Goal: Learn about a topic: Learn about a topic

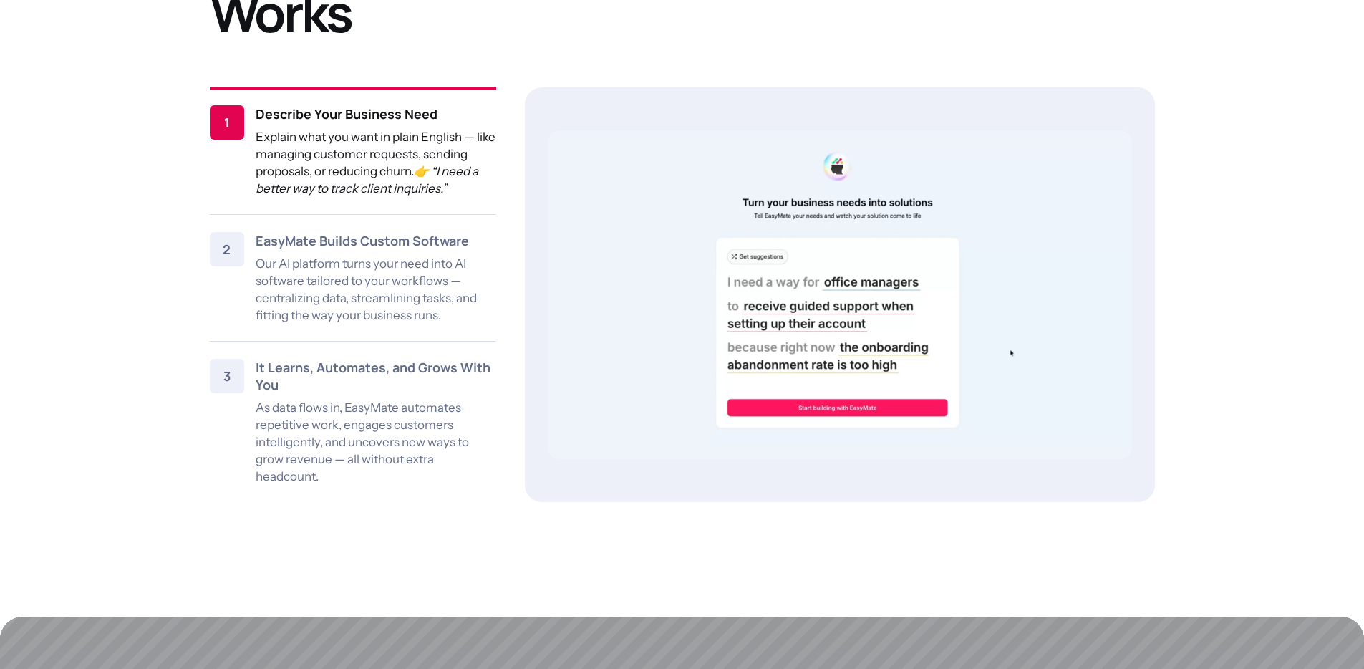
scroll to position [1715, 0]
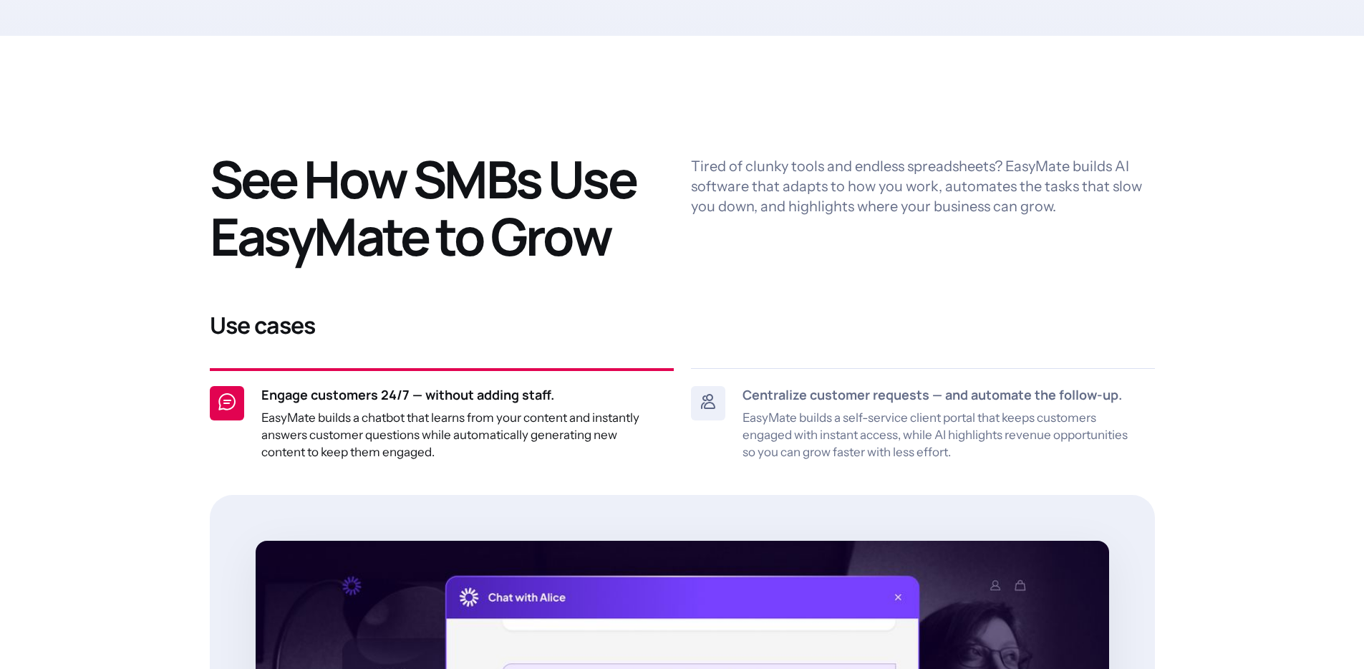
scroll to position [766, 0]
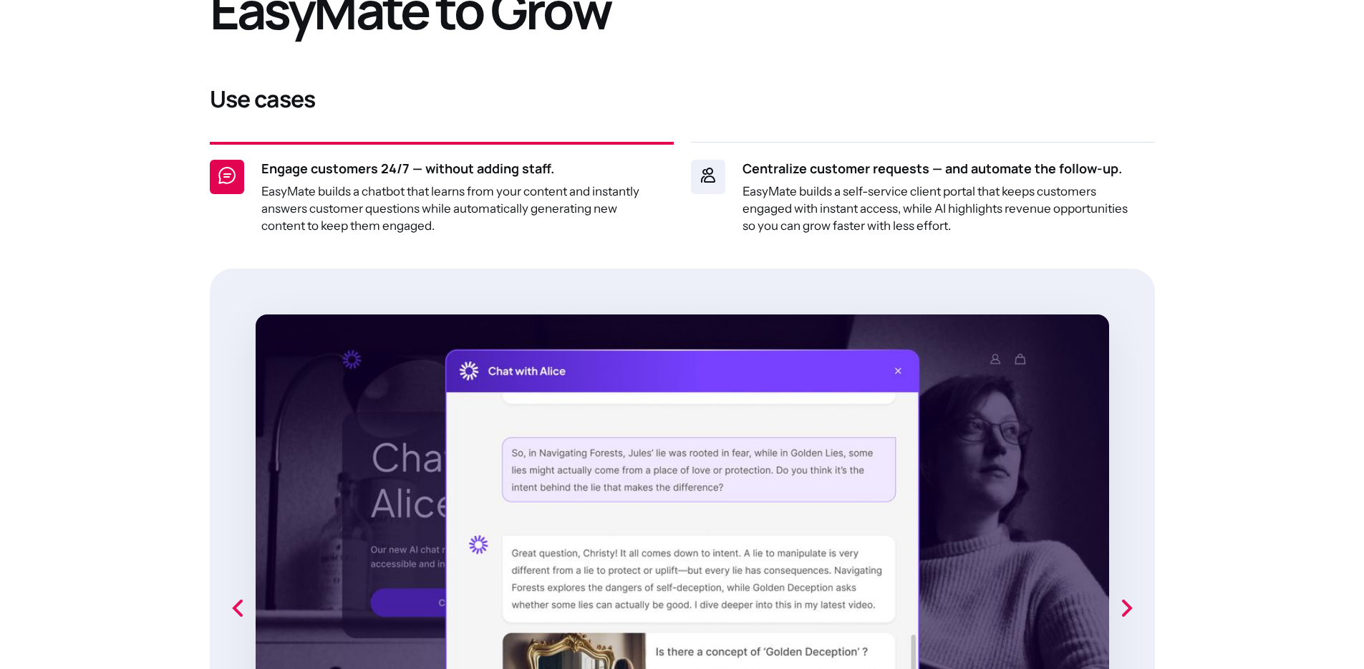
click at [991, 176] on strong "Centralize customer requests — and automate the follow-up." at bounding box center [933, 168] width 380 height 17
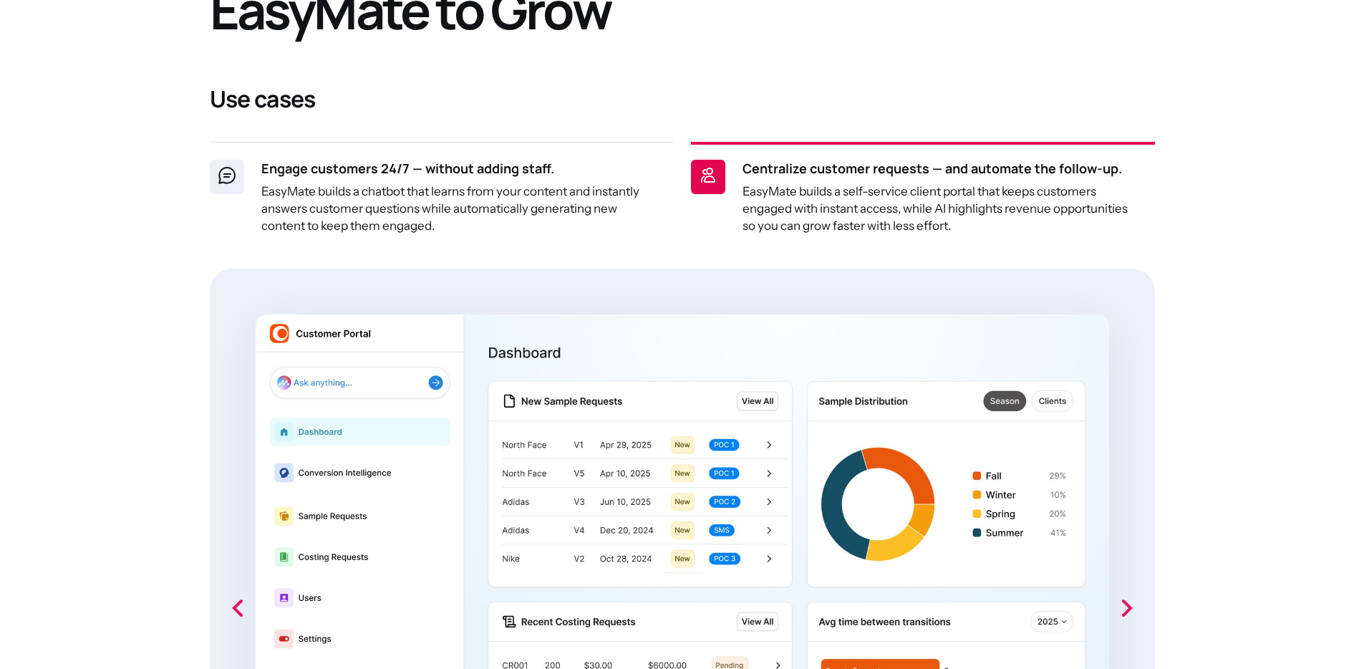
click at [440, 213] on p "EasyMate builds a chatbot that learns from your content and instantly answers c…" at bounding box center [458, 209] width 395 height 52
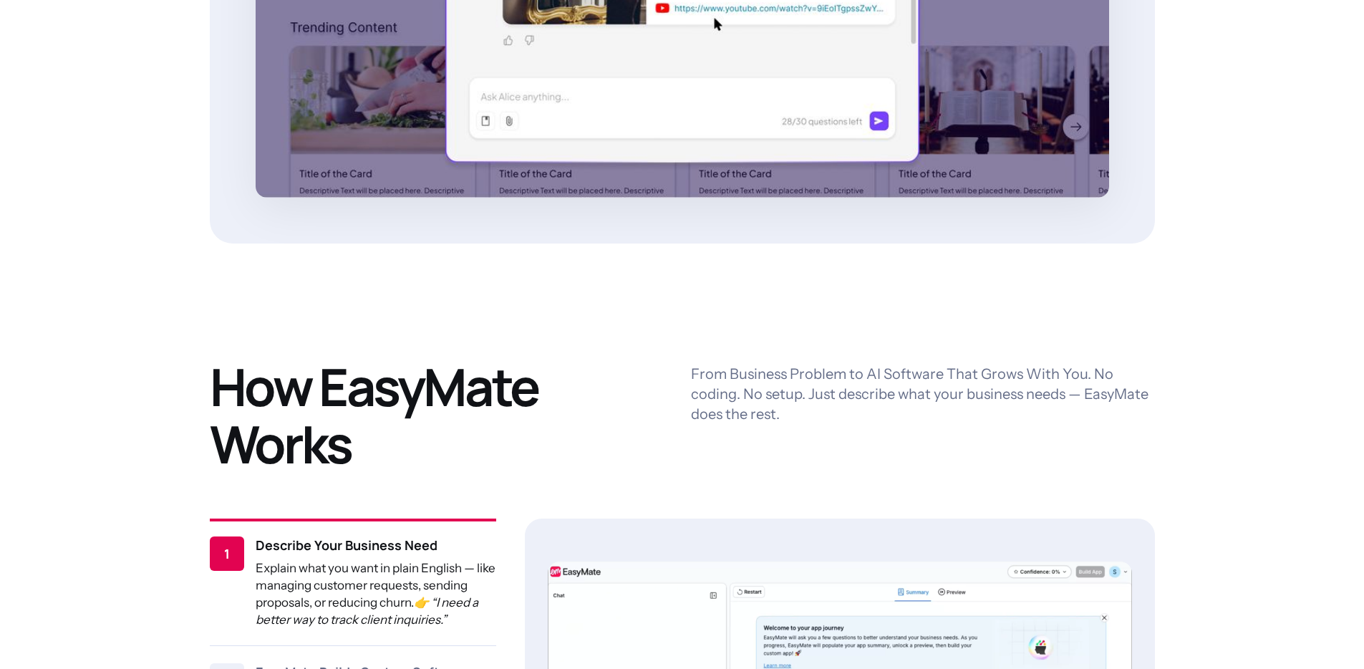
scroll to position [1182, 0]
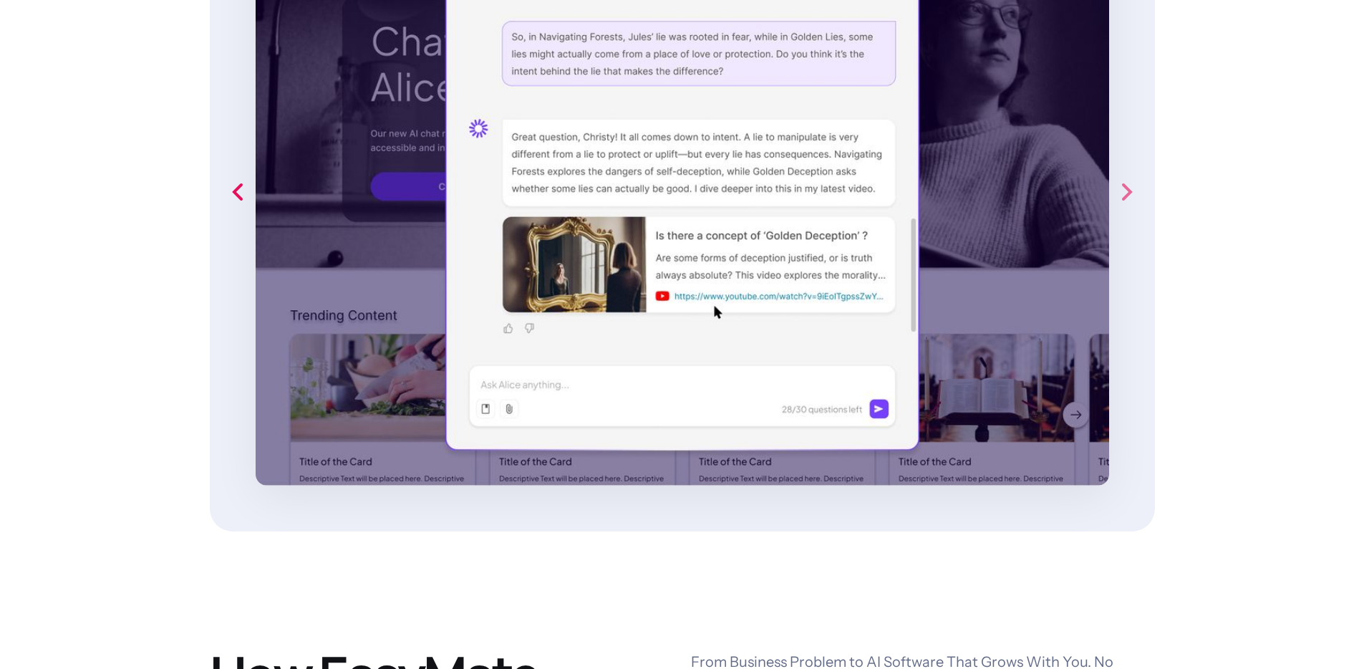
click at [1138, 191] on icon "next slide" at bounding box center [1126, 192] width 29 height 29
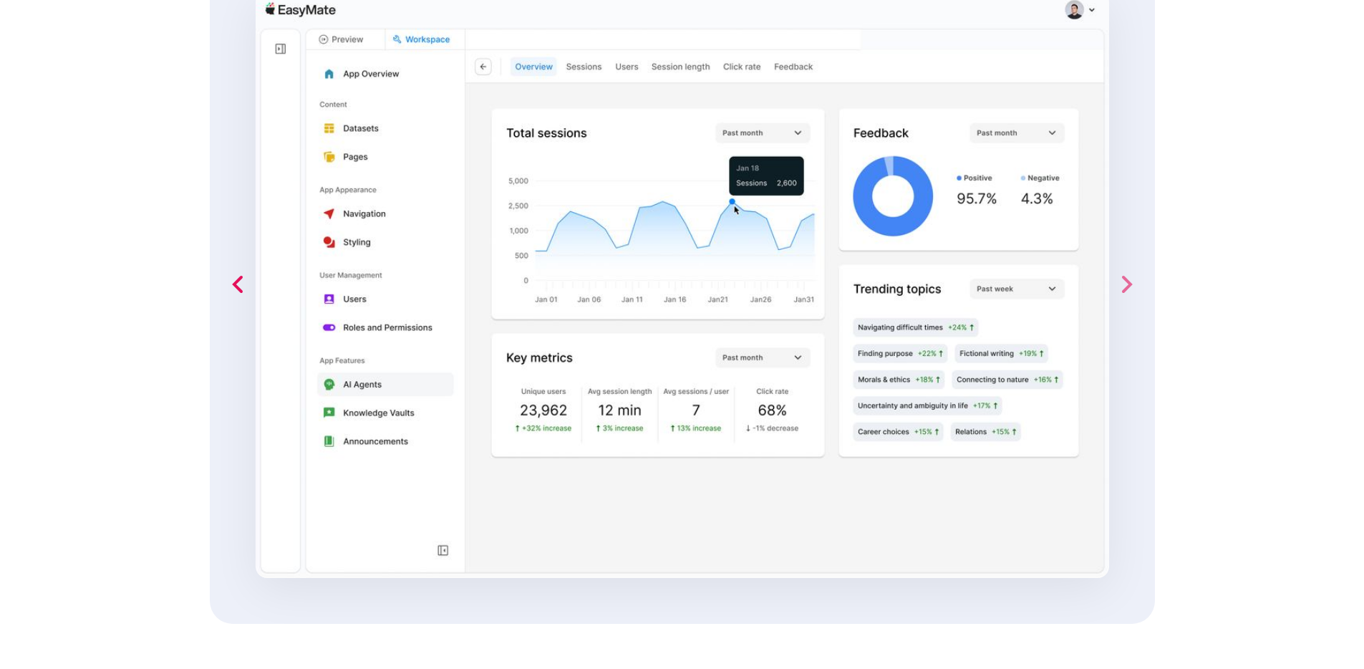
scroll to position [1077, 0]
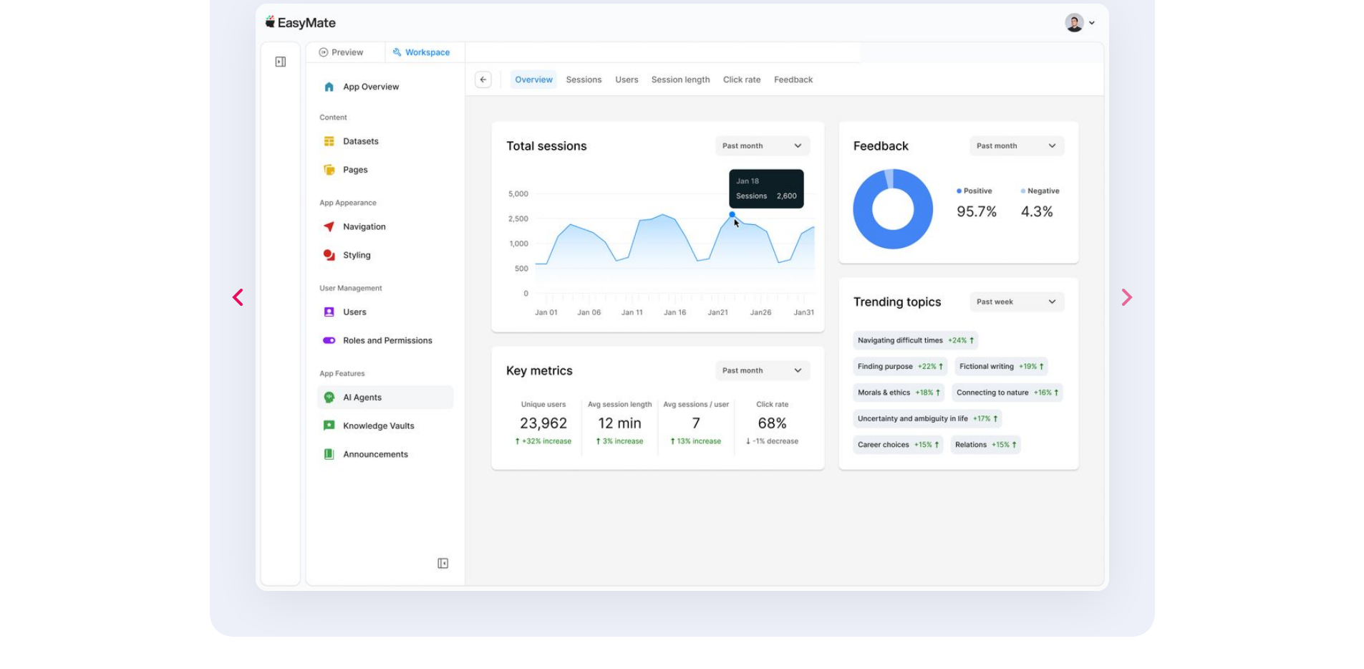
click at [1136, 300] on icon "next slide" at bounding box center [1126, 297] width 29 height 29
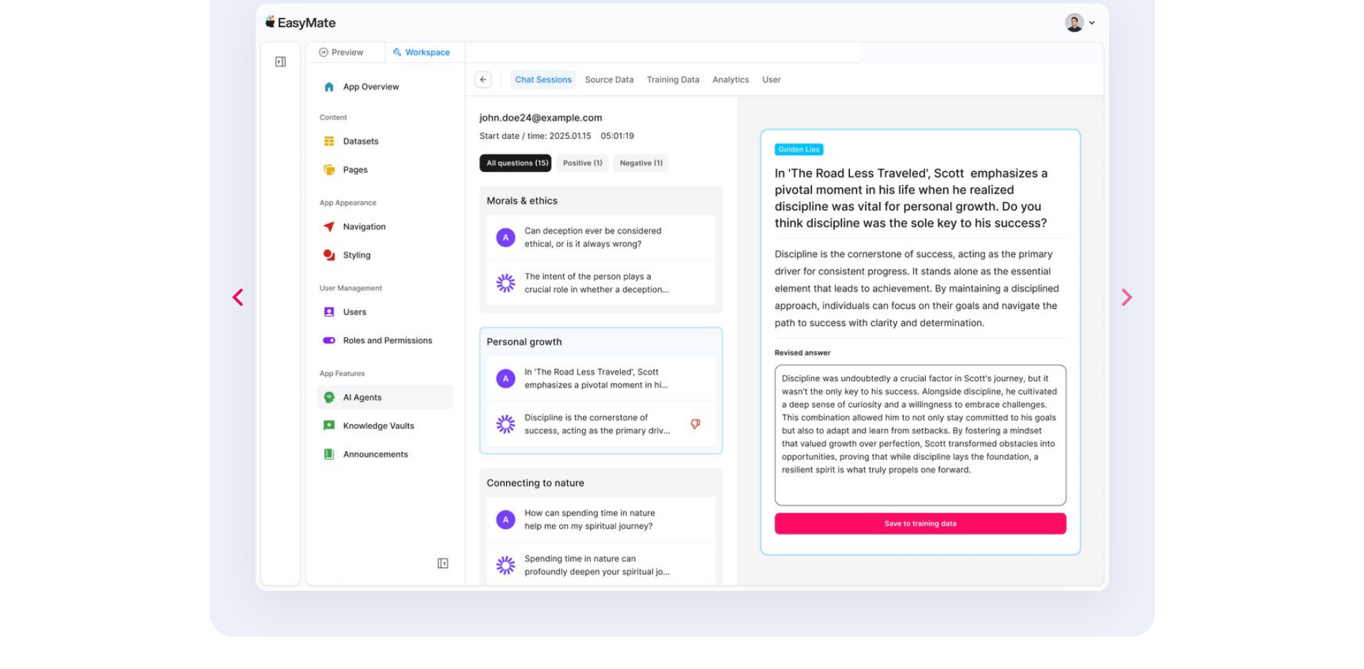
click at [1130, 298] on icon "next slide" at bounding box center [1127, 297] width 11 height 17
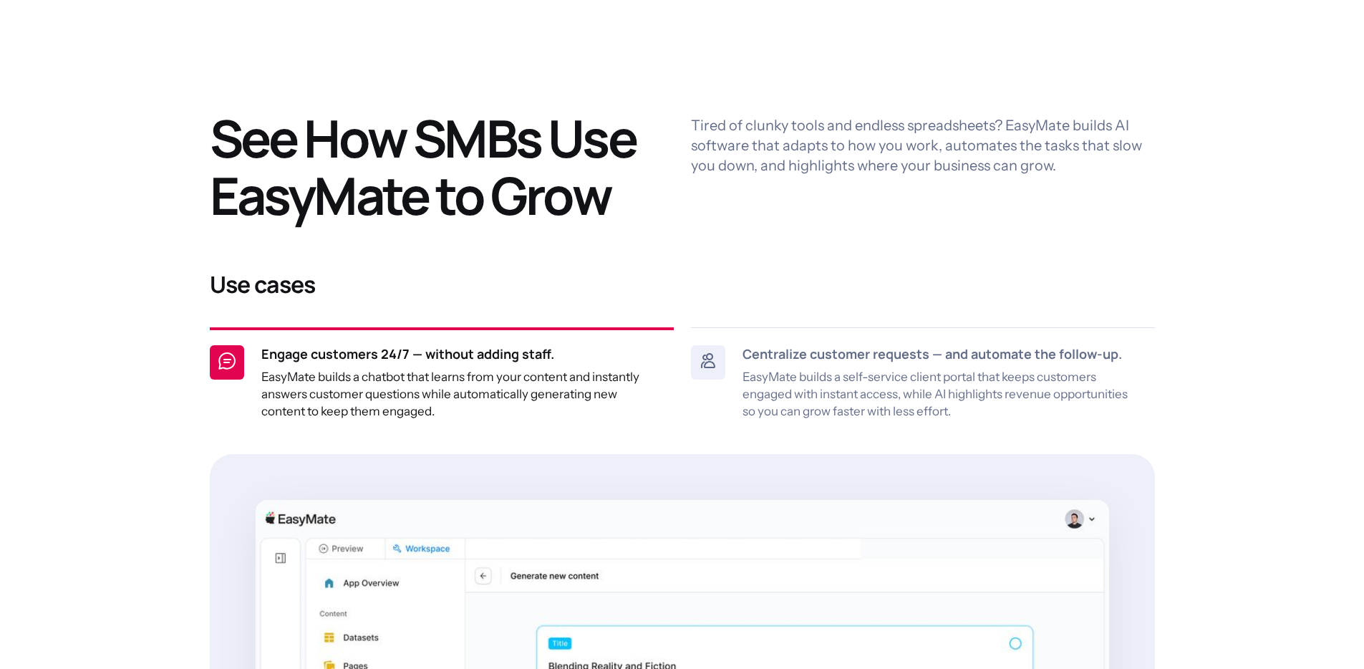
scroll to position [0, 0]
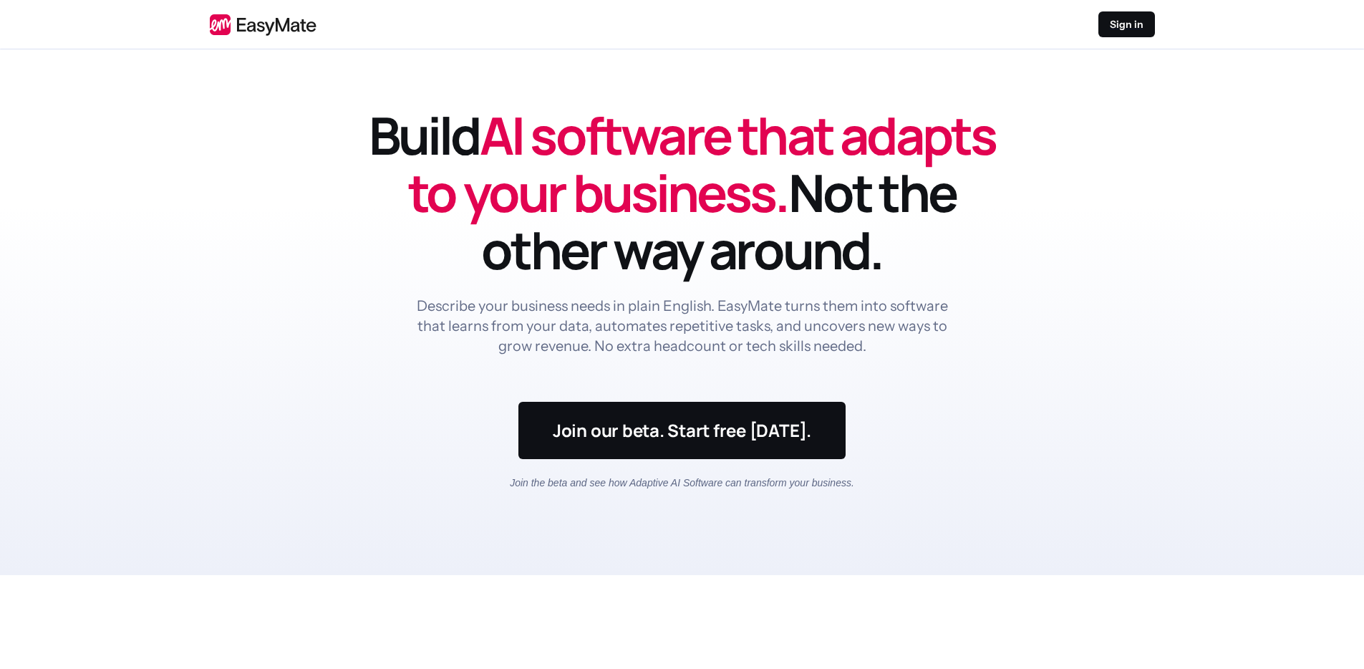
click at [1066, 215] on header "Build AI software that adapts to your business. Not the other way around. Descr…" at bounding box center [682, 312] width 1364 height 526
click at [1061, 196] on header "Build AI software that adapts to your business. Not the other way around. Descr…" at bounding box center [682, 312] width 1364 height 526
